Goal: Information Seeking & Learning: Check status

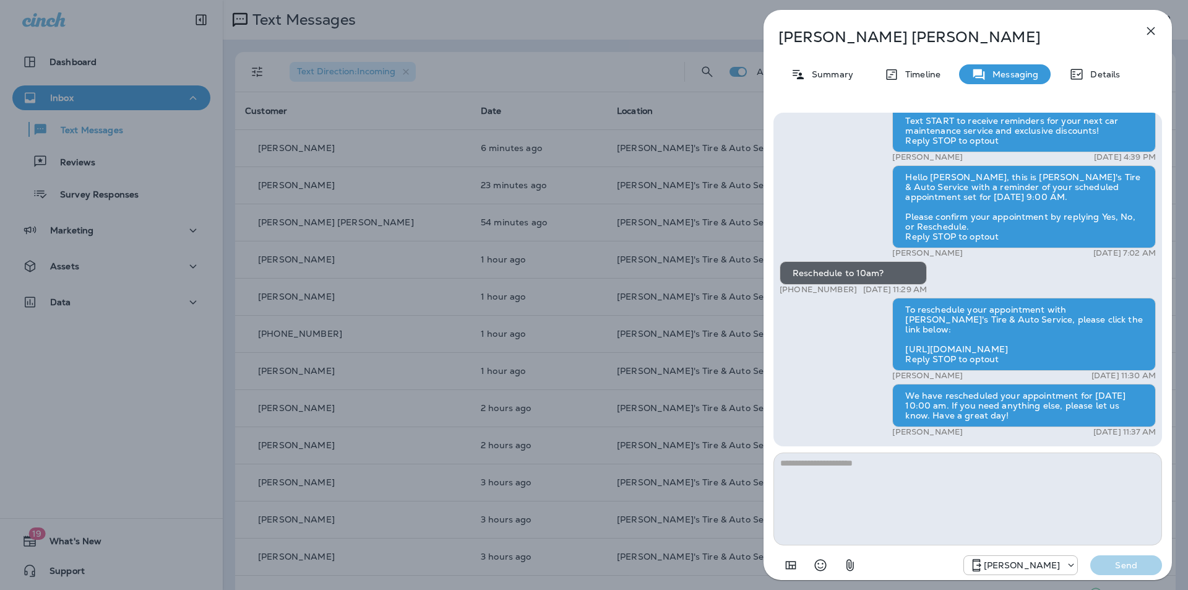
click at [1148, 34] on icon "button" at bounding box center [1151, 31] width 8 height 8
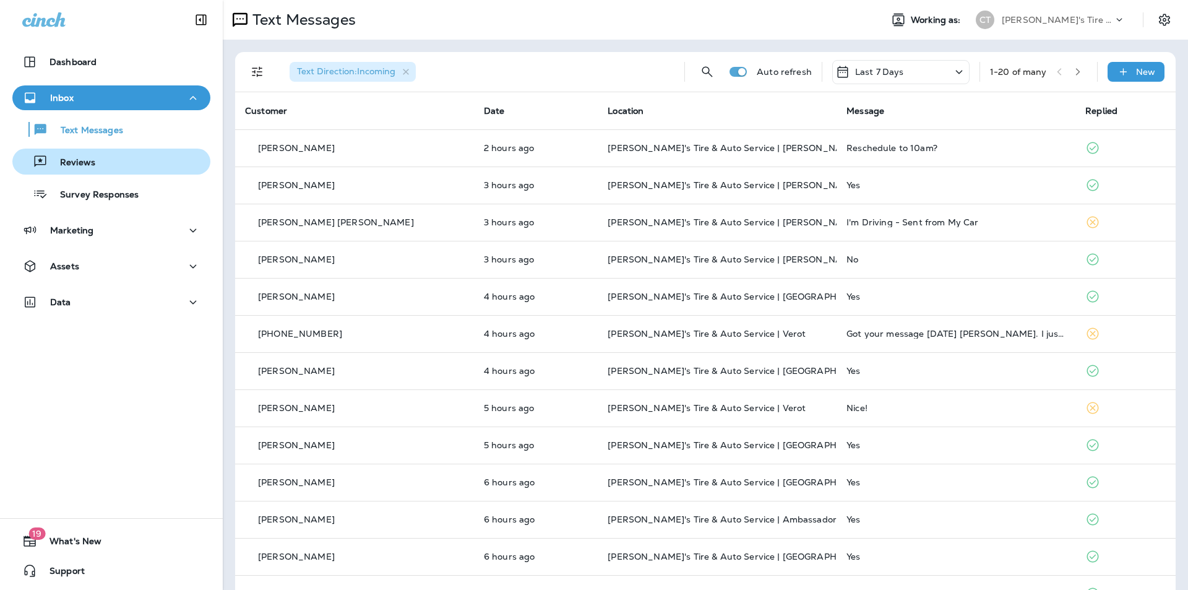
click at [71, 160] on p "Reviews" at bounding box center [72, 163] width 48 height 12
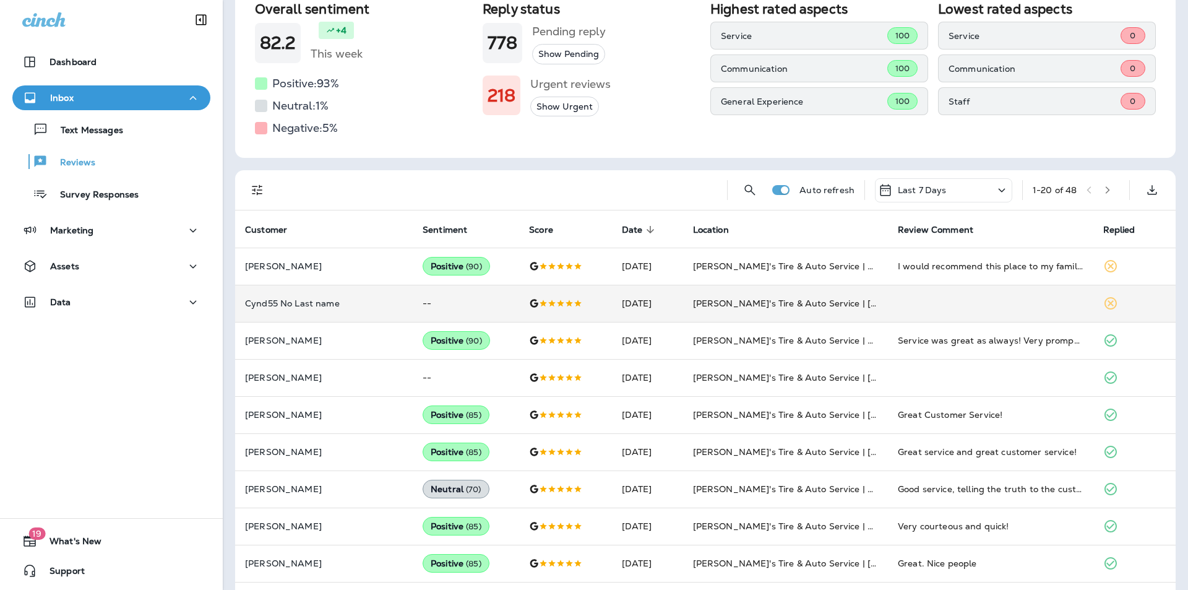
scroll to position [124, 0]
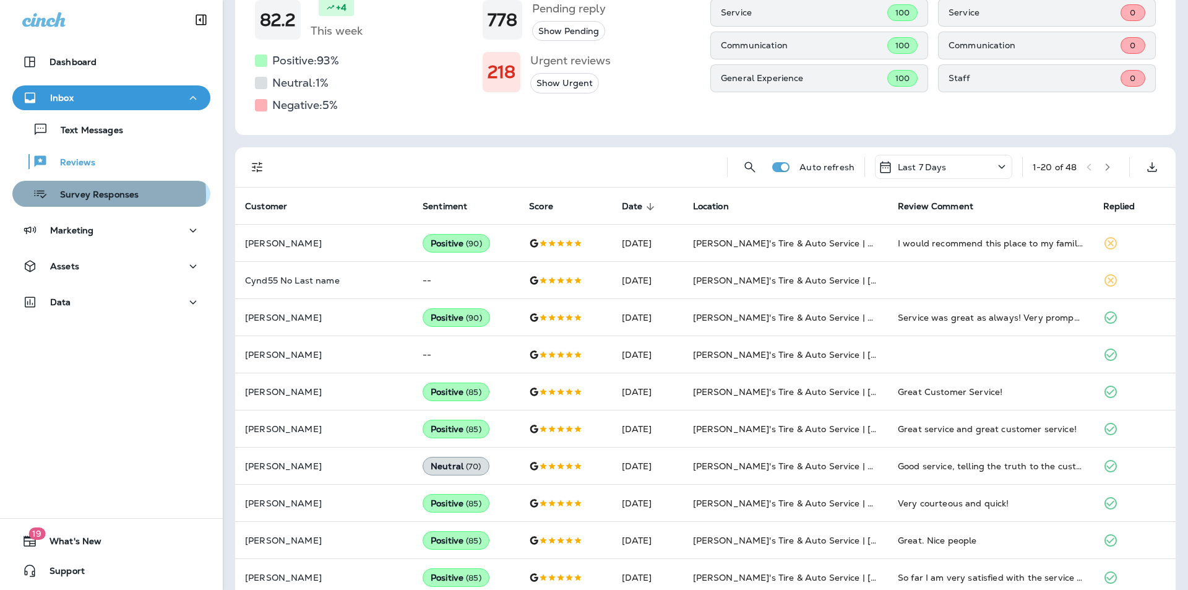
click at [98, 195] on p "Survey Responses" at bounding box center [93, 195] width 91 height 12
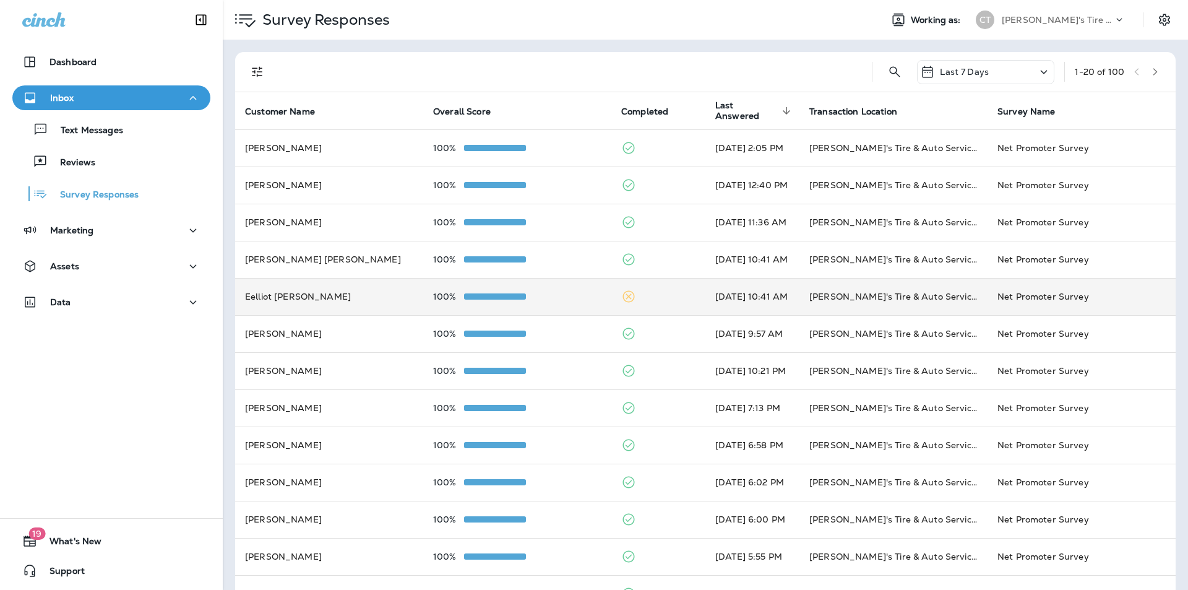
click at [563, 299] on div "100%" at bounding box center [517, 297] width 168 height 10
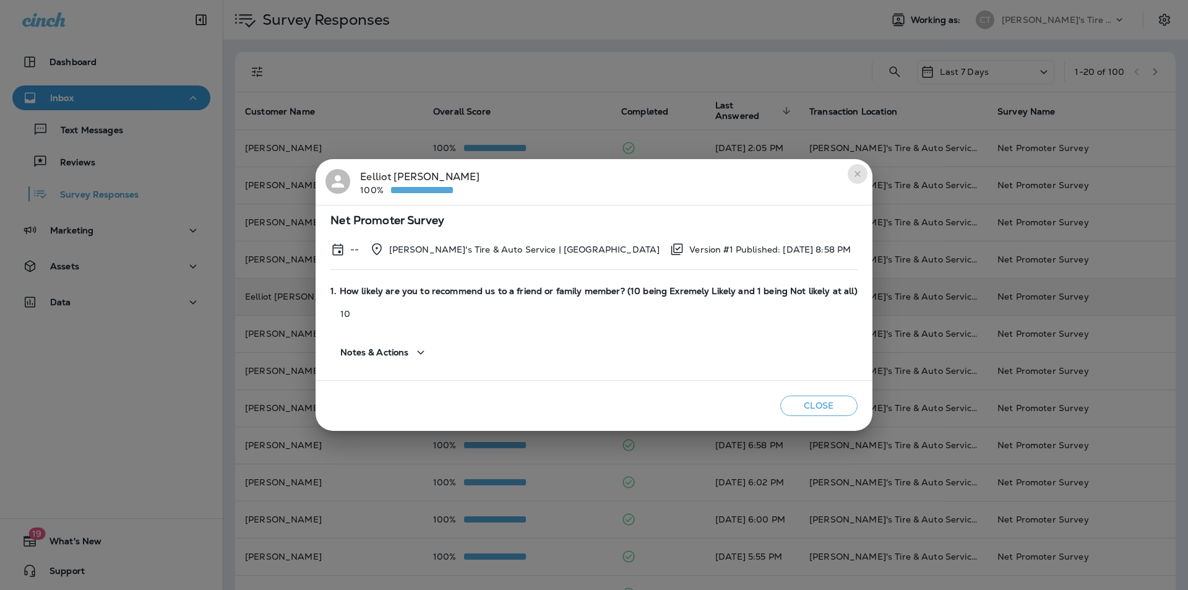
click at [855, 171] on icon "close" at bounding box center [858, 174] width 10 height 10
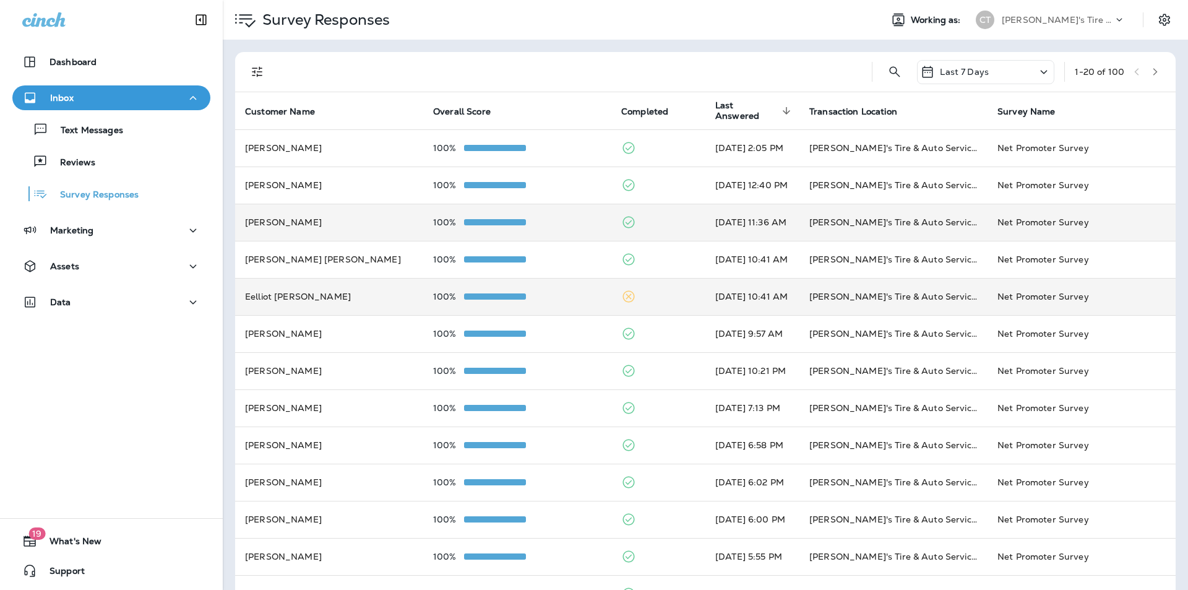
click at [559, 220] on div "100%" at bounding box center [517, 222] width 168 height 10
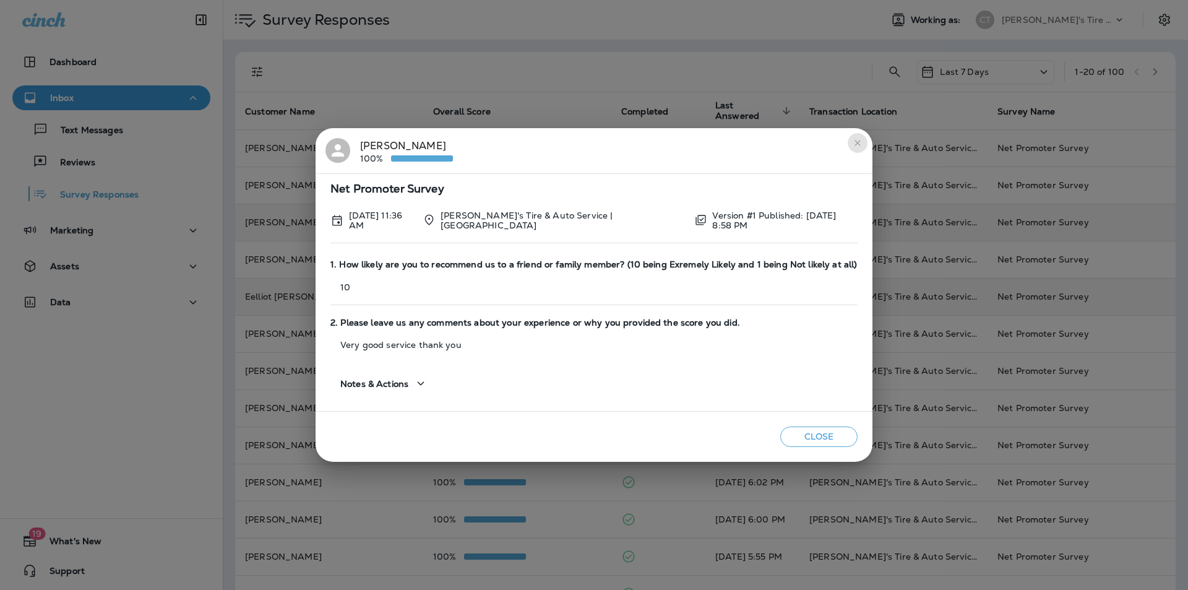
click at [855, 145] on icon "close" at bounding box center [858, 143] width 10 height 10
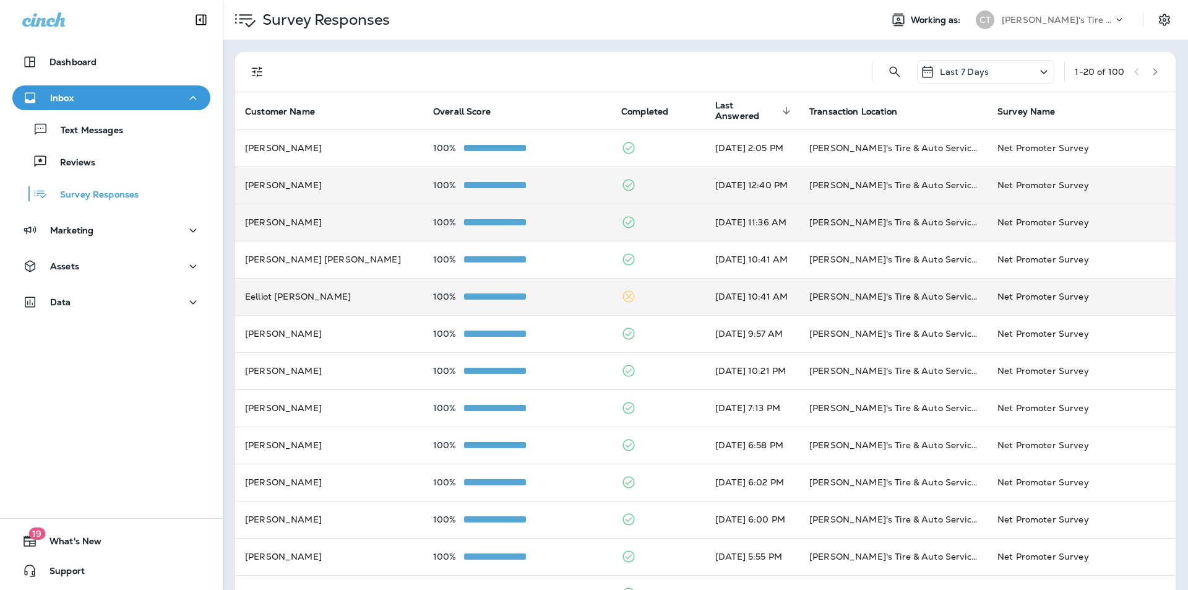
click at [568, 187] on div "100%" at bounding box center [517, 185] width 168 height 10
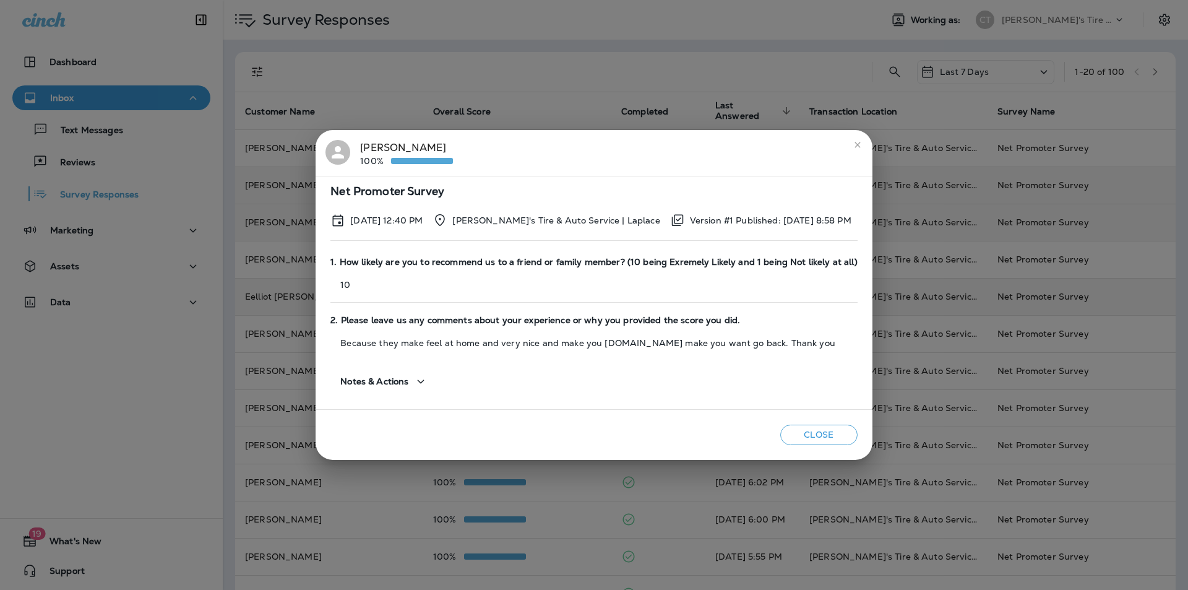
click at [855, 145] on icon "close" at bounding box center [858, 145] width 6 height 6
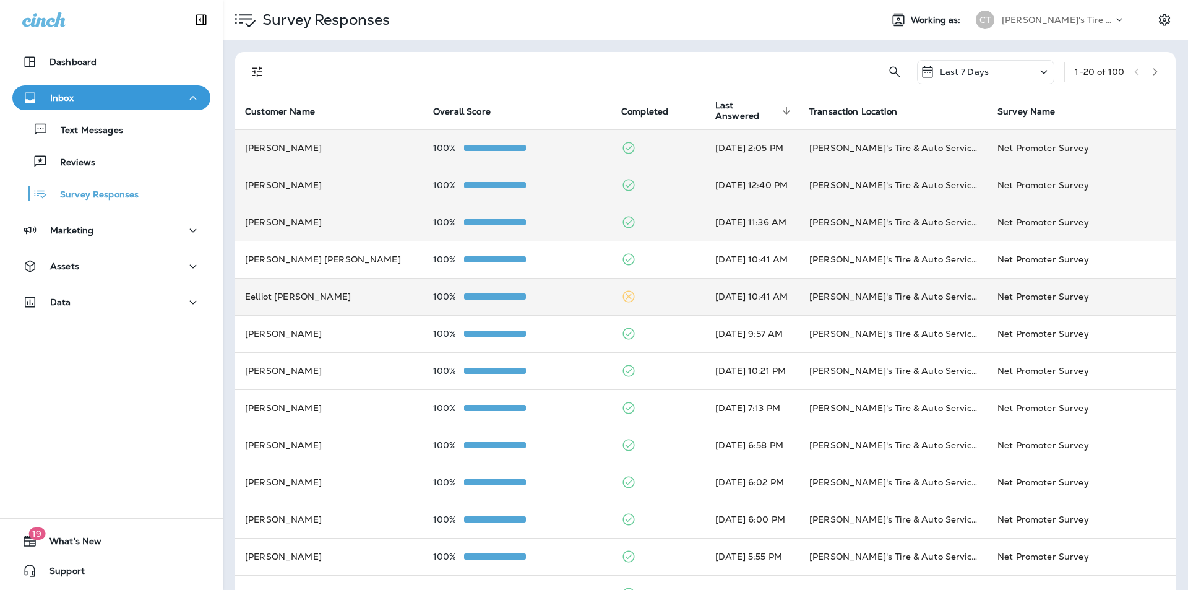
click at [561, 152] on div "100%" at bounding box center [517, 148] width 168 height 10
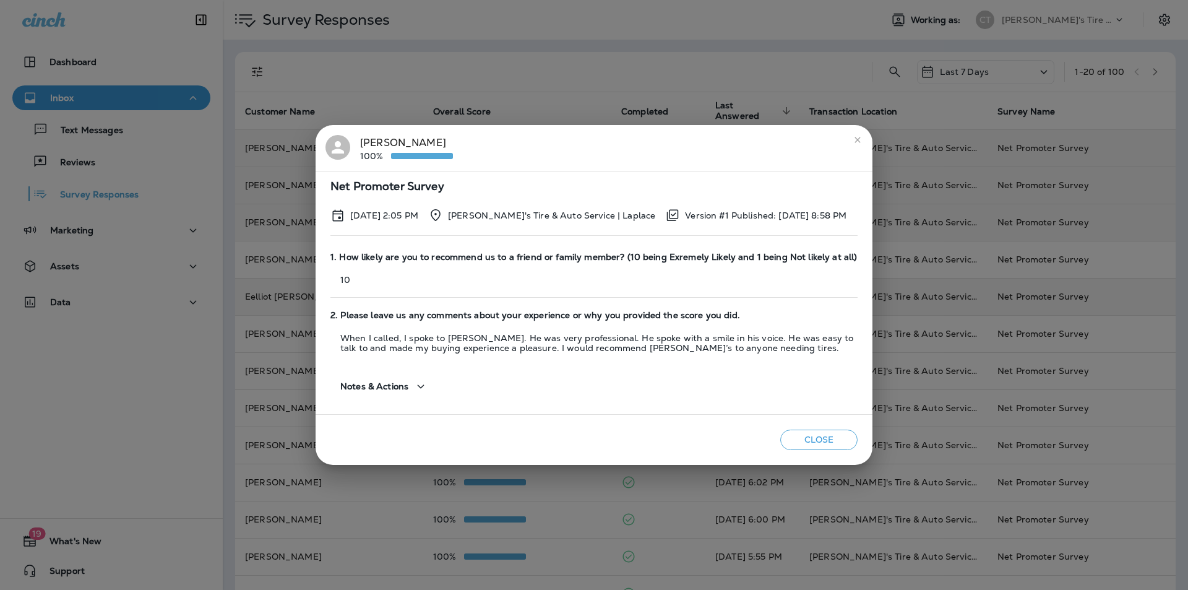
click at [859, 139] on icon "close" at bounding box center [858, 140] width 6 height 6
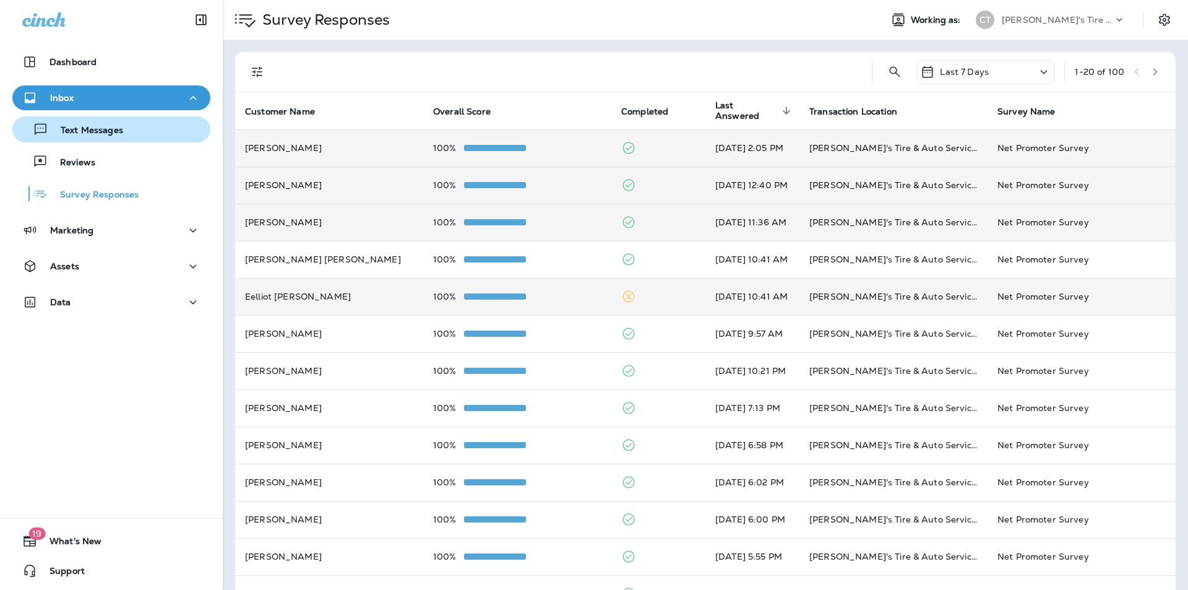
click at [108, 125] on p "Text Messages" at bounding box center [85, 131] width 75 height 12
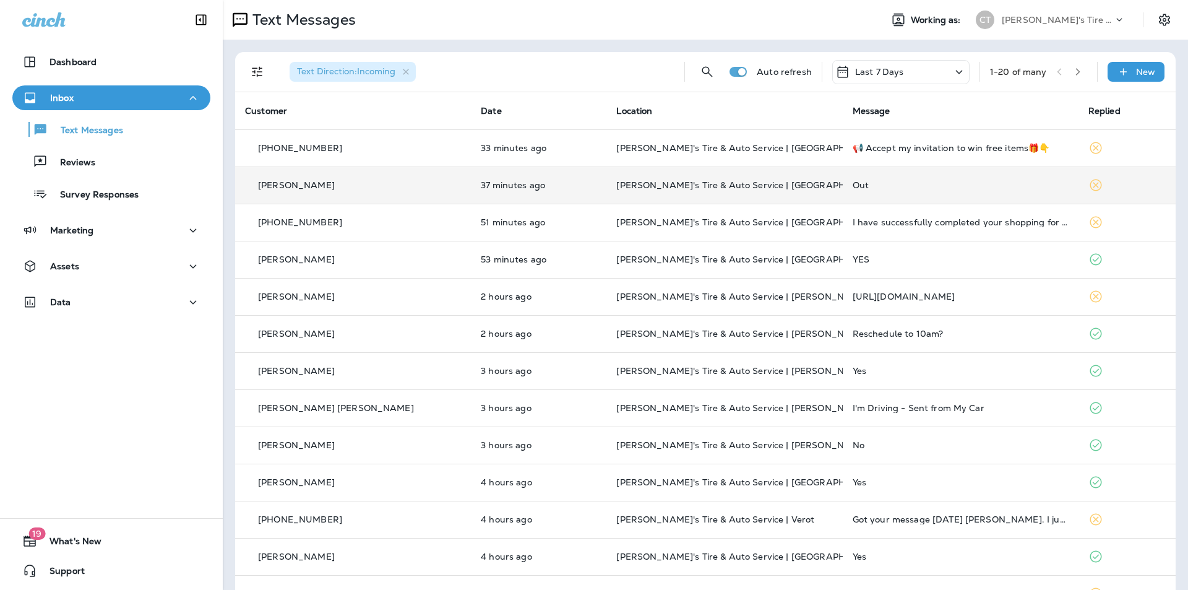
click at [903, 184] on div "Out" at bounding box center [961, 185] width 216 height 10
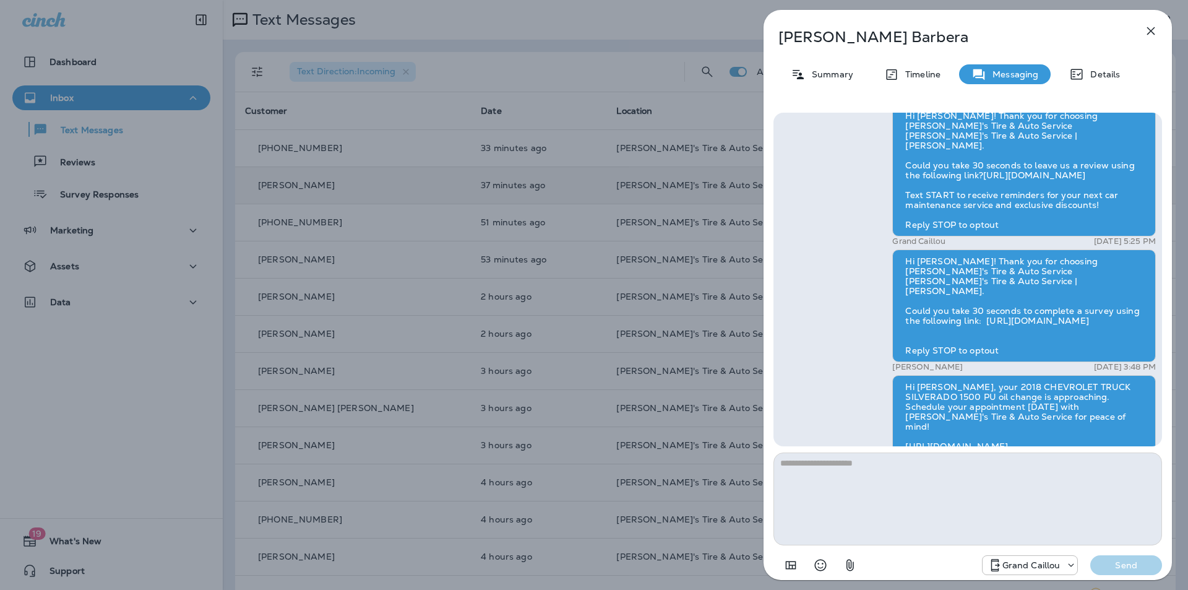
scroll to position [-208, 0]
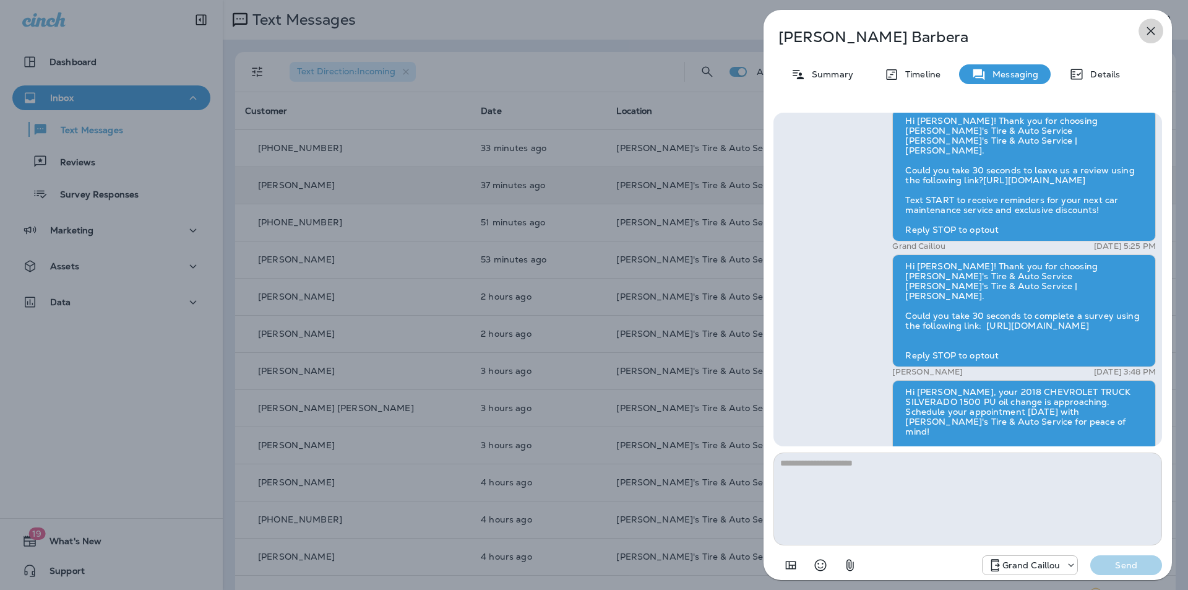
click at [1148, 28] on icon "button" at bounding box center [1151, 31] width 8 height 8
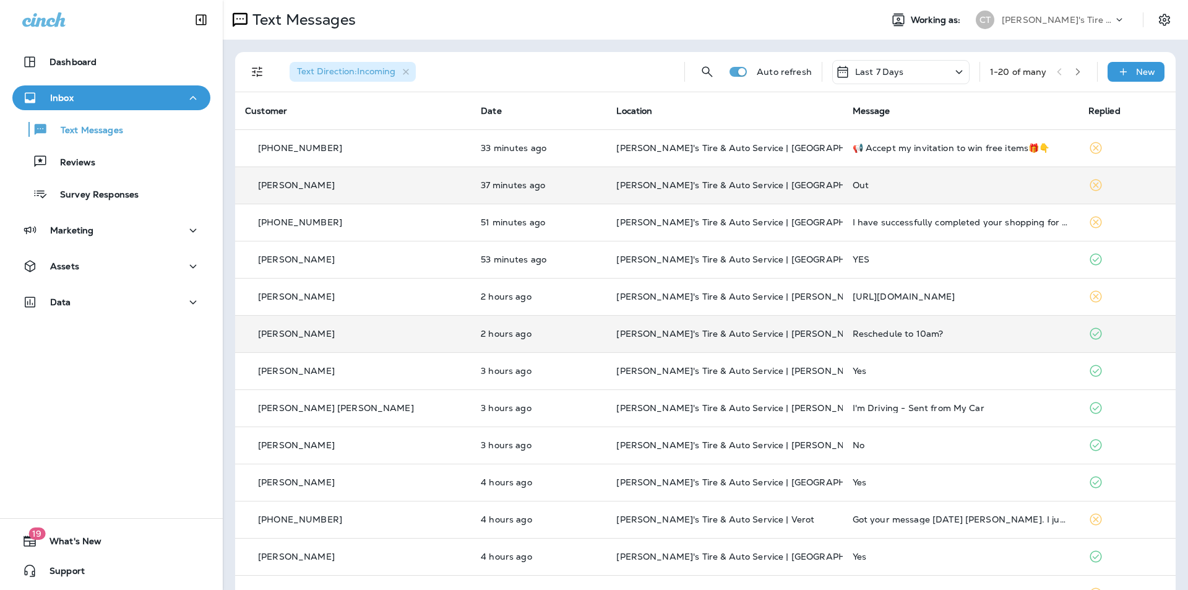
click at [530, 327] on td "2 hours ago" at bounding box center [539, 333] width 136 height 37
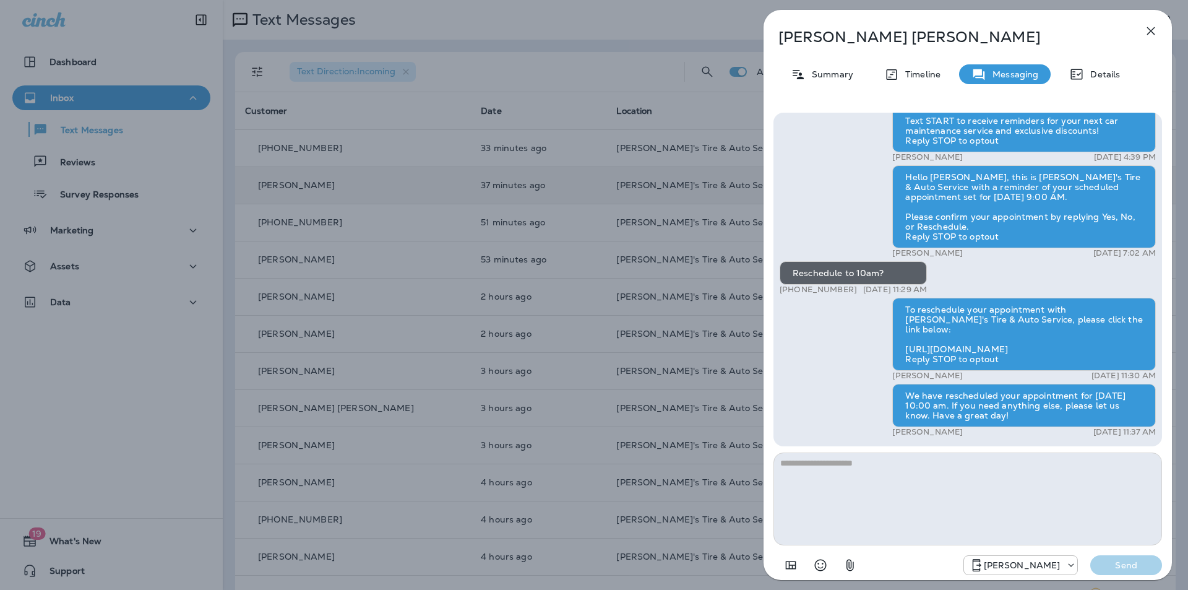
click at [1157, 27] on icon "button" at bounding box center [1151, 31] width 15 height 15
